Goal: Find specific page/section: Find specific page/section

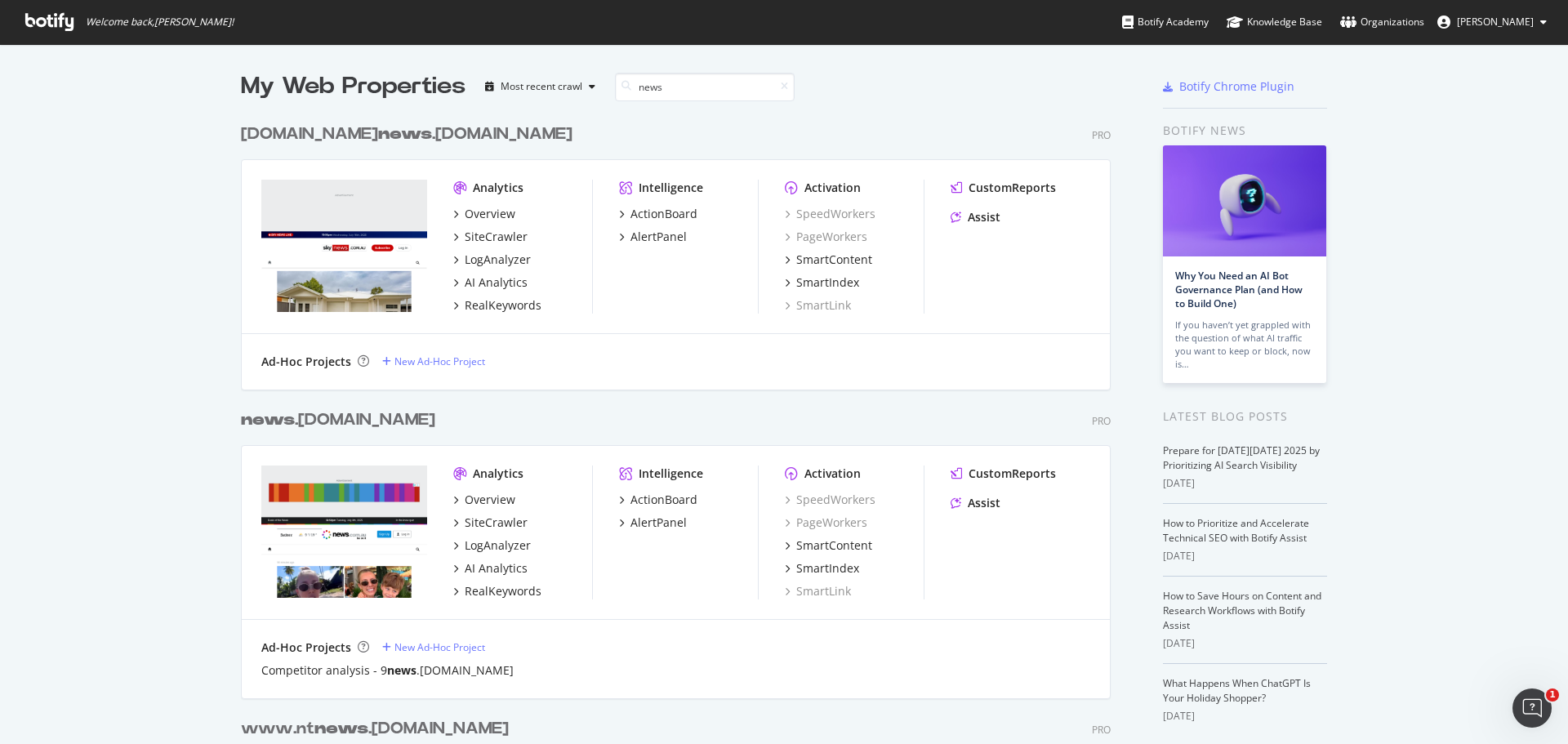
scroll to position [869, 871]
type input "news"
click at [471, 521] on div "SiteCrawler" at bounding box center [496, 523] width 63 height 17
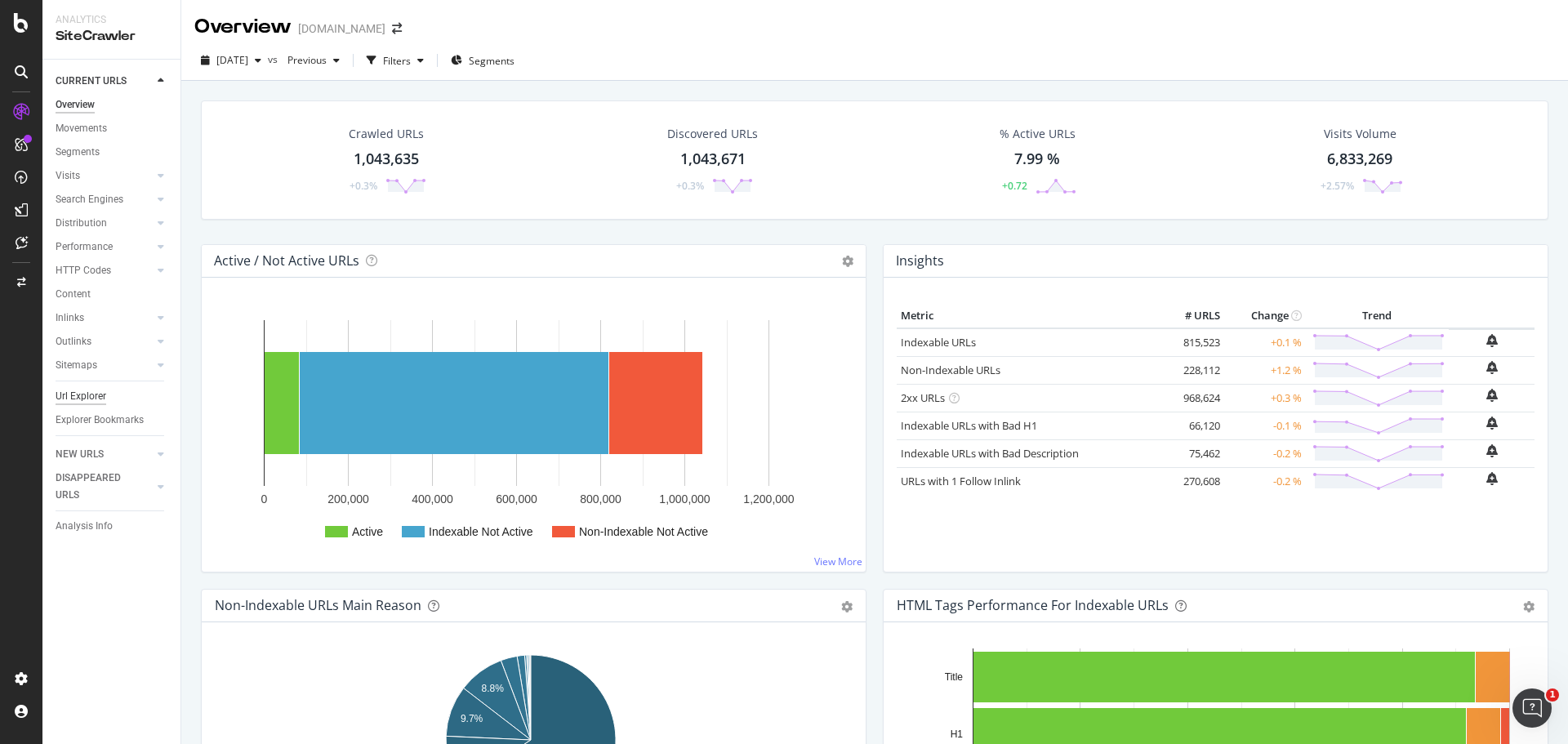
click at [89, 397] on div "Url Explorer" at bounding box center [81, 396] width 51 height 17
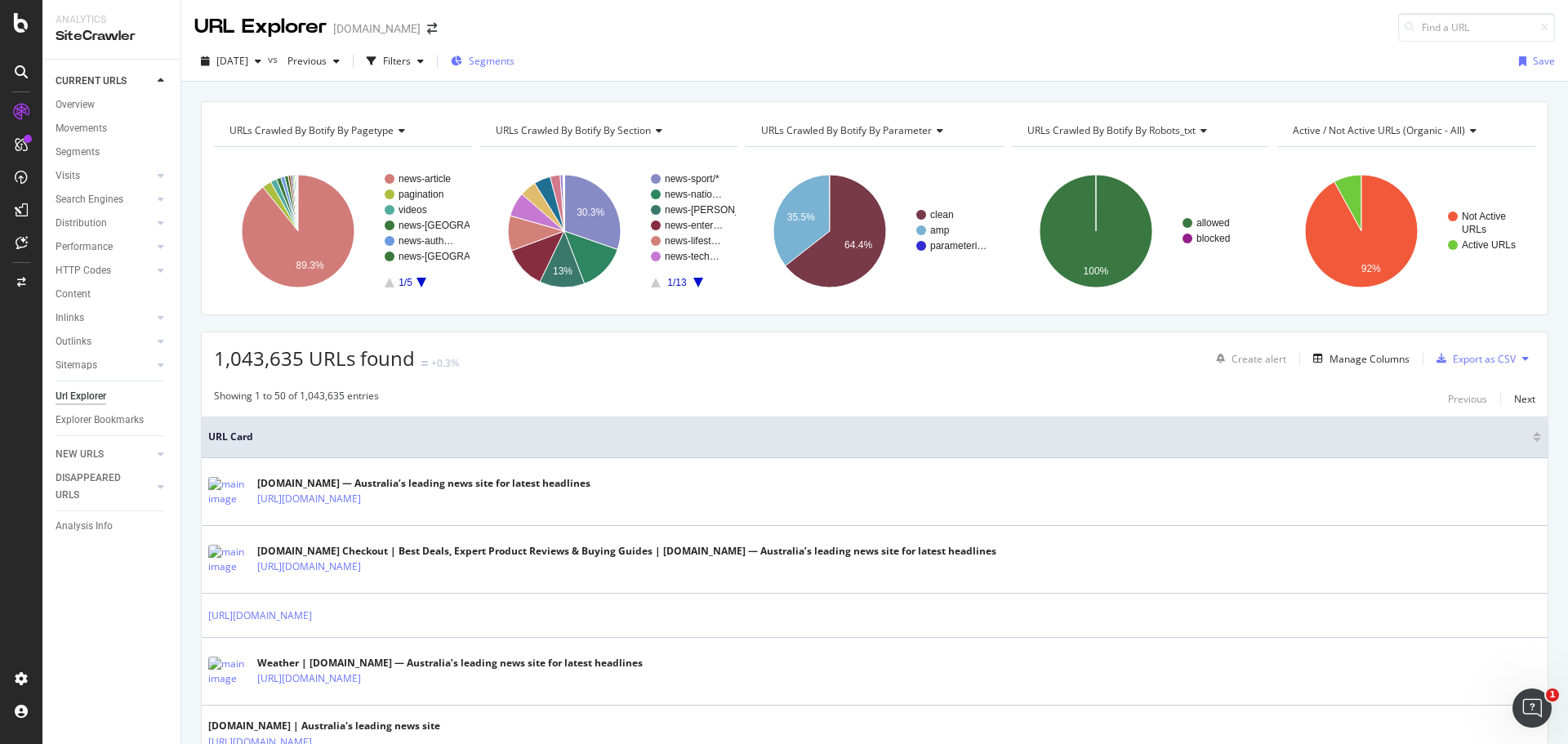
click at [514, 53] on div "Segments" at bounding box center [482, 61] width 64 height 25
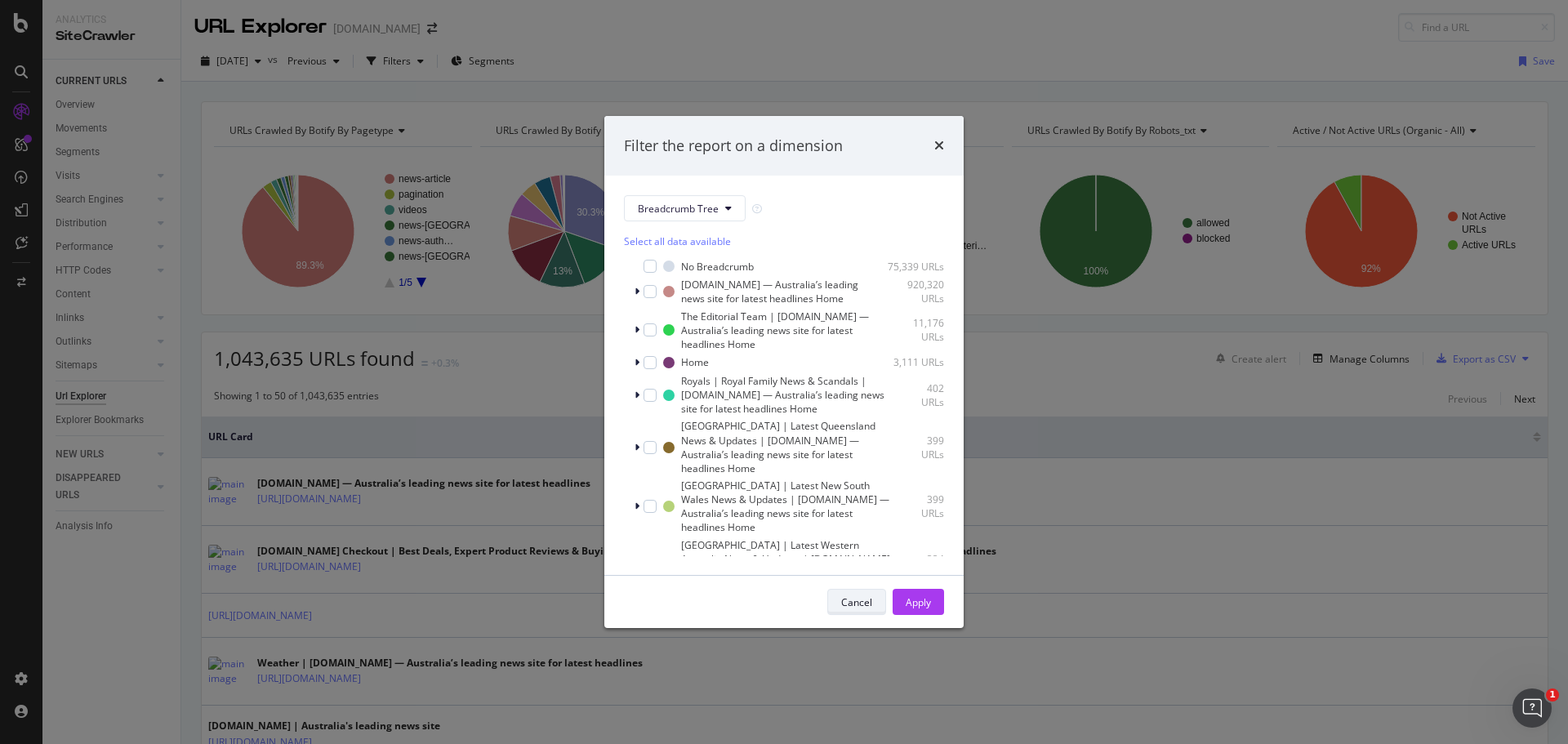
click at [864, 603] on div "Cancel" at bounding box center [857, 602] width 31 height 14
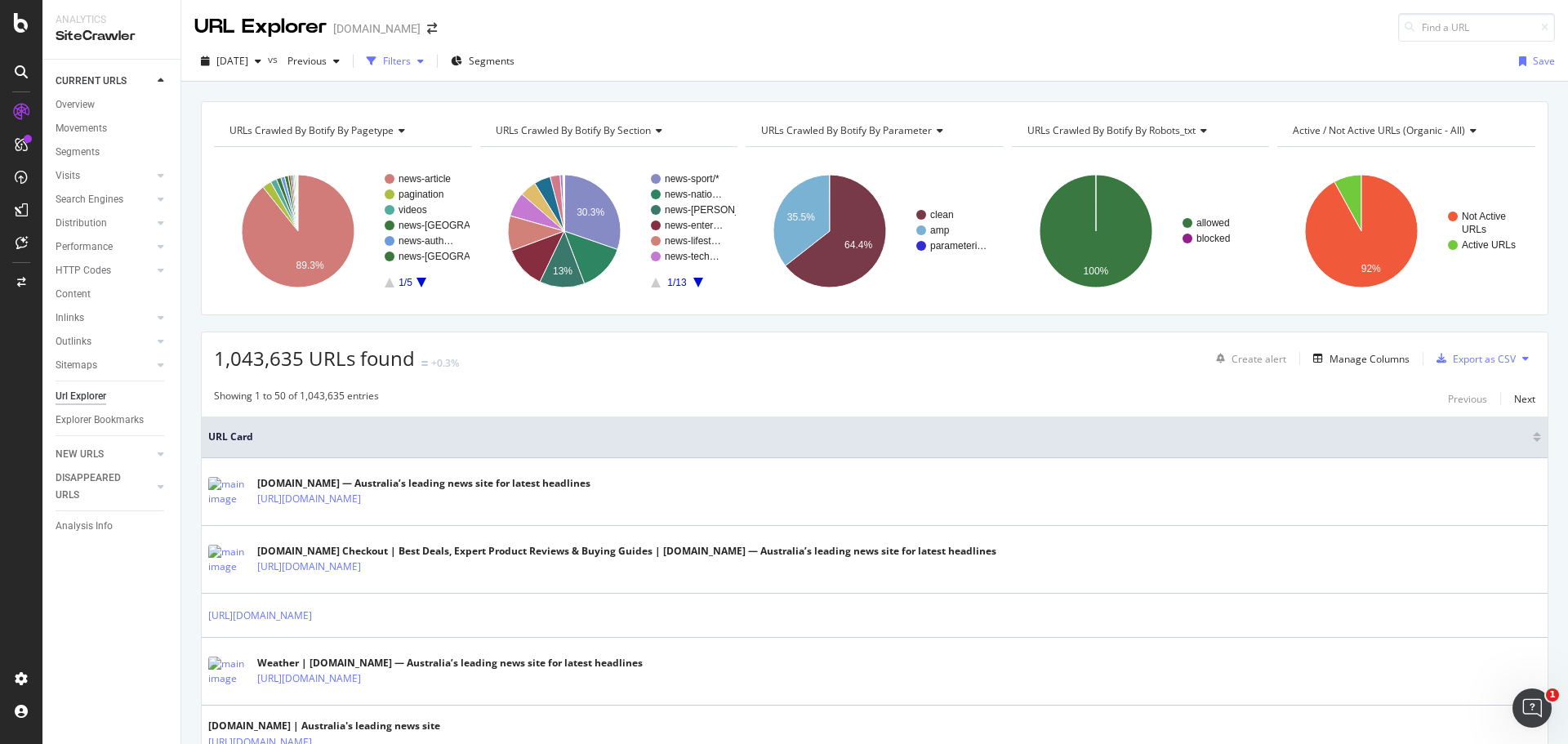
click at [411, 56] on div "Filters" at bounding box center [397, 61] width 27 height 14
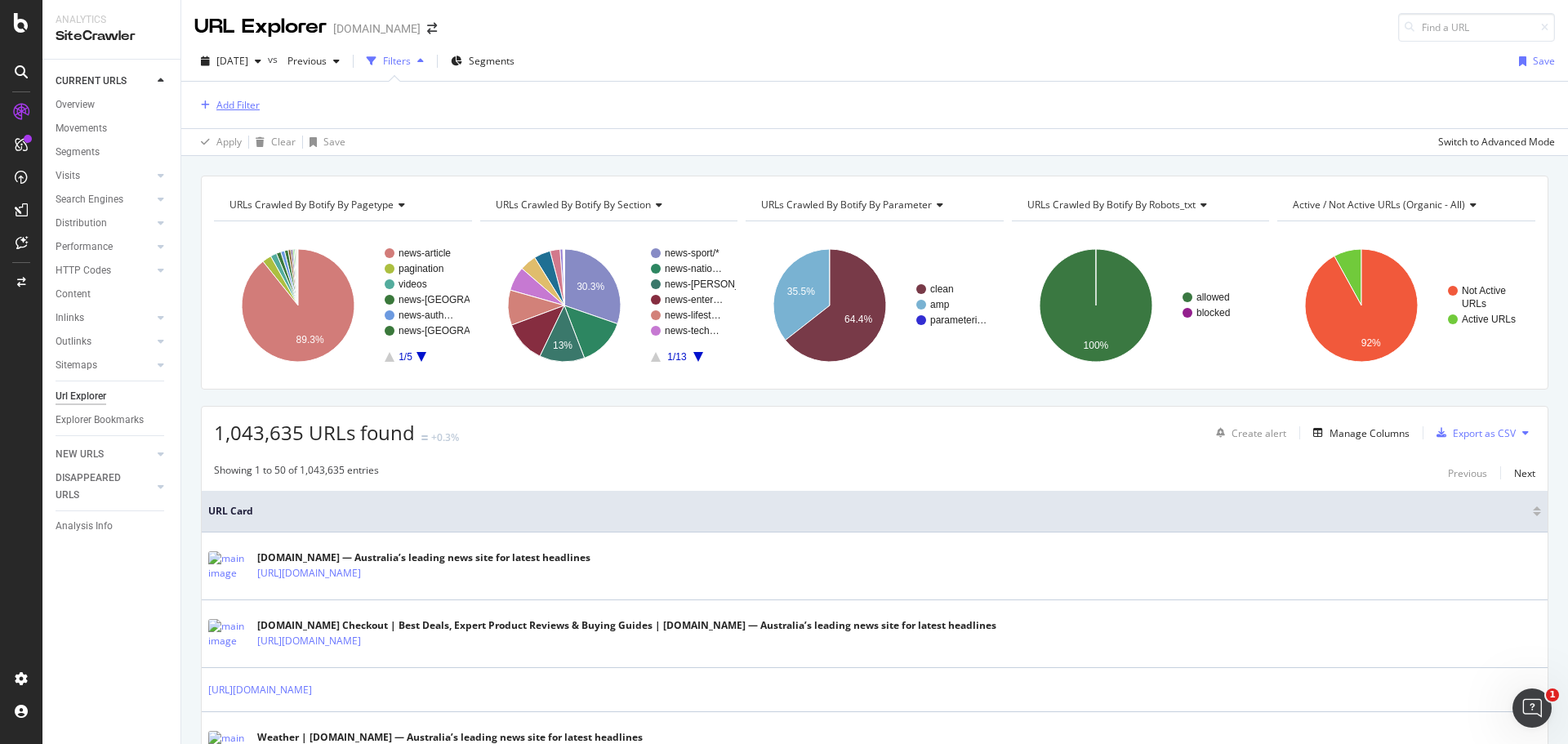
click at [223, 102] on div "Add Filter" at bounding box center [238, 105] width 43 height 14
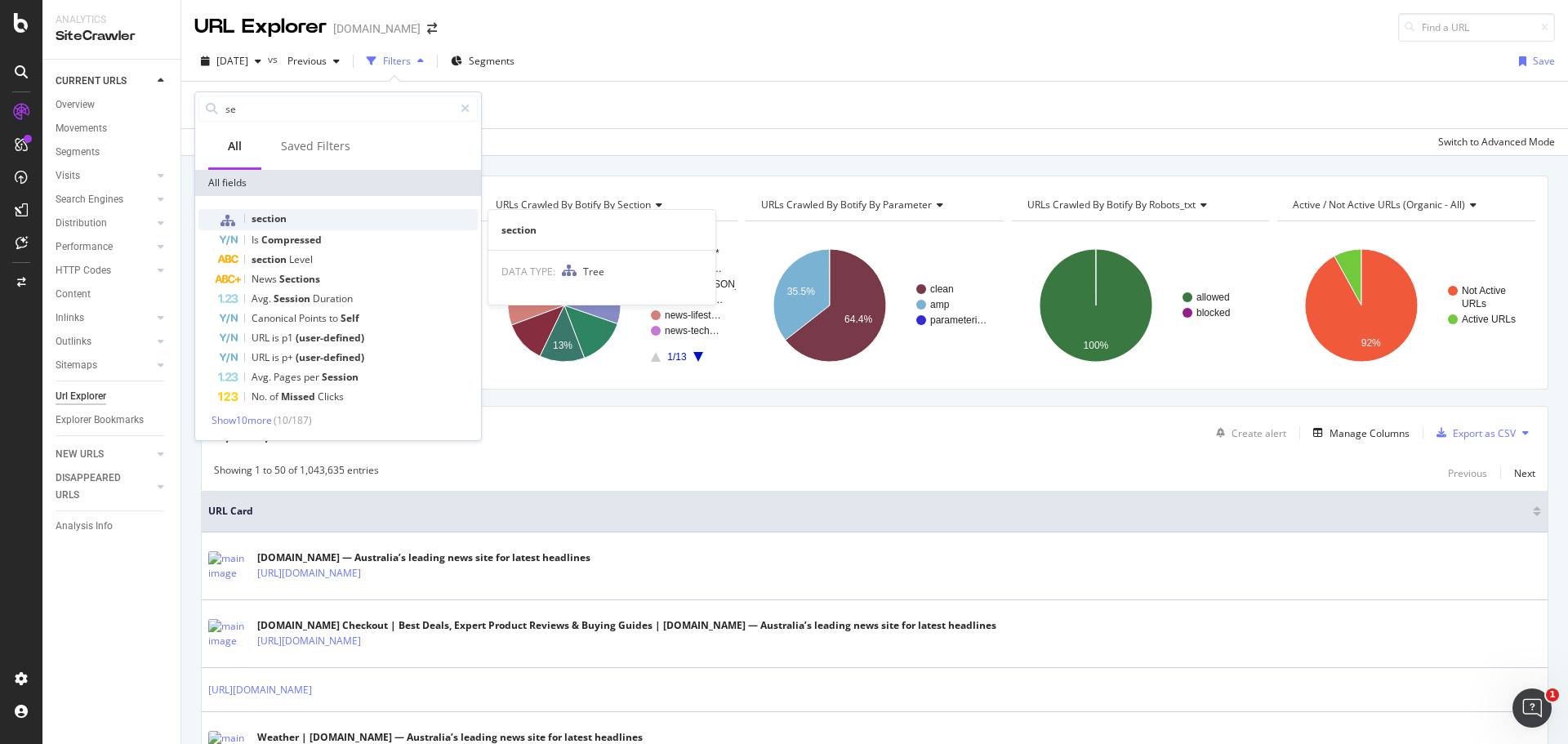
type input "se"
click at [273, 219] on span "section" at bounding box center [269, 218] width 35 height 14
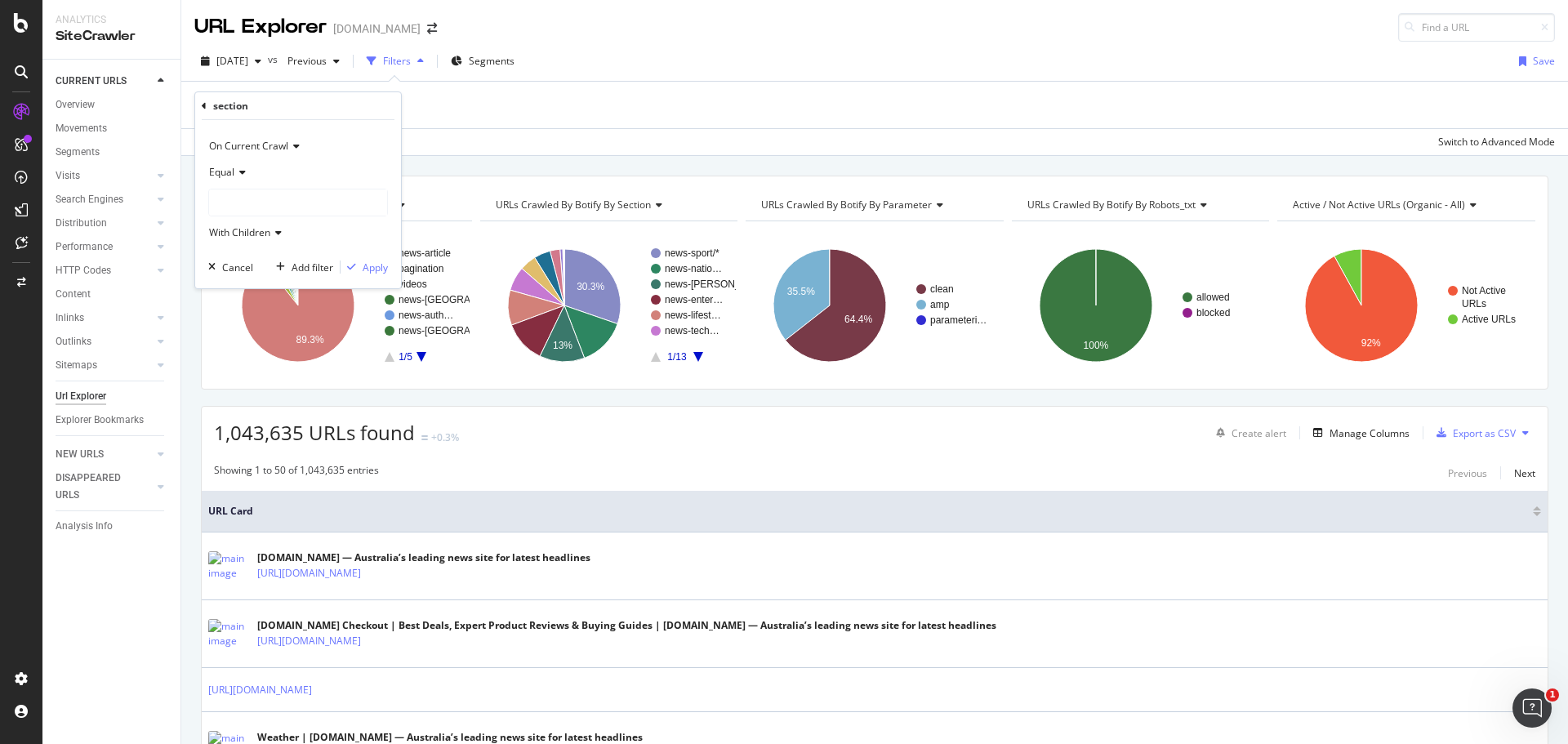
click at [232, 178] on span "Equal" at bounding box center [222, 172] width 26 height 14
click at [330, 171] on div "Equal" at bounding box center [298, 172] width 179 height 26
click at [281, 203] on div at bounding box center [298, 202] width 178 height 26
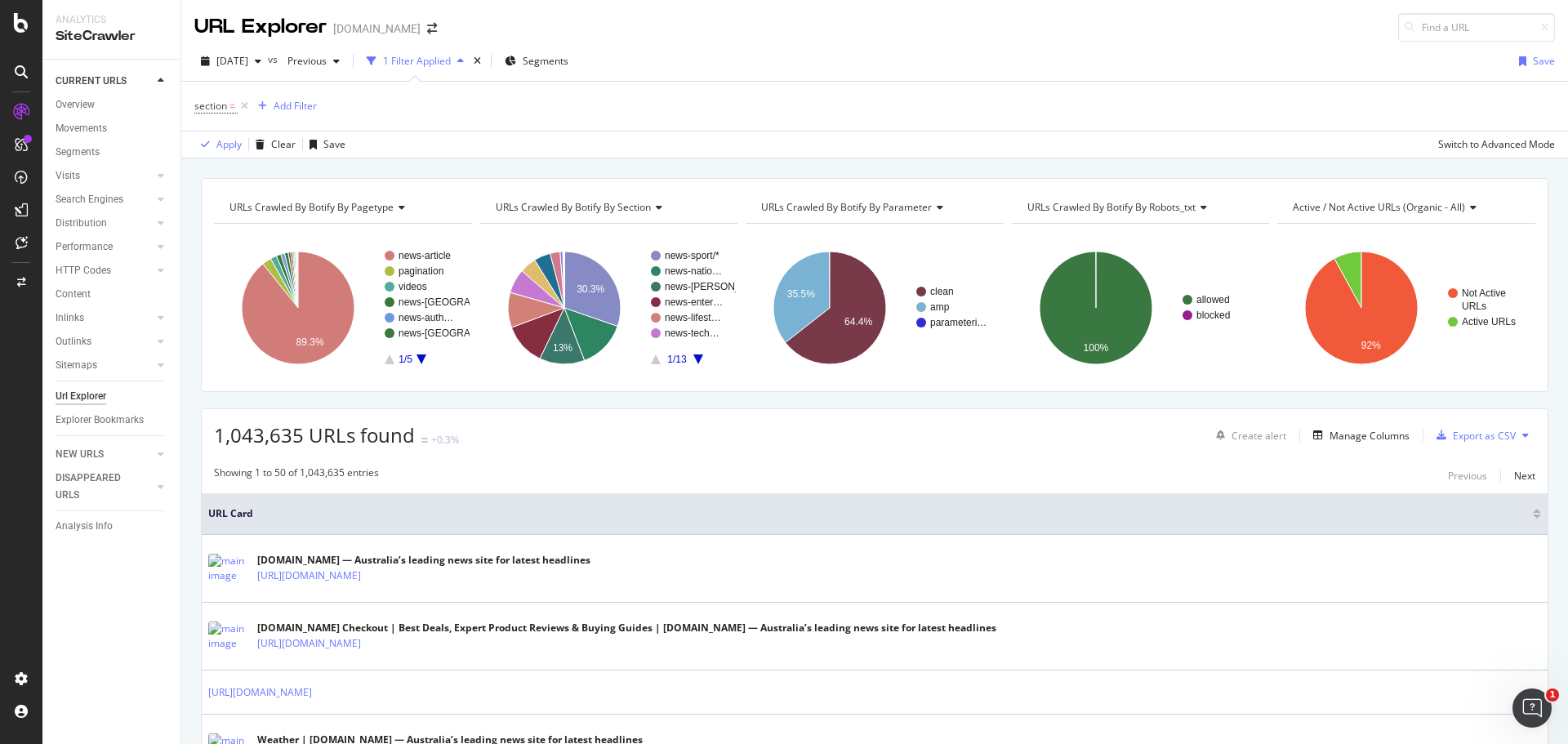
click at [985, 78] on div "[DATE] vs Previous 1 Filter Applied Segments Save" at bounding box center [874, 64] width 1387 height 32
